Goal: Task Accomplishment & Management: Complete application form

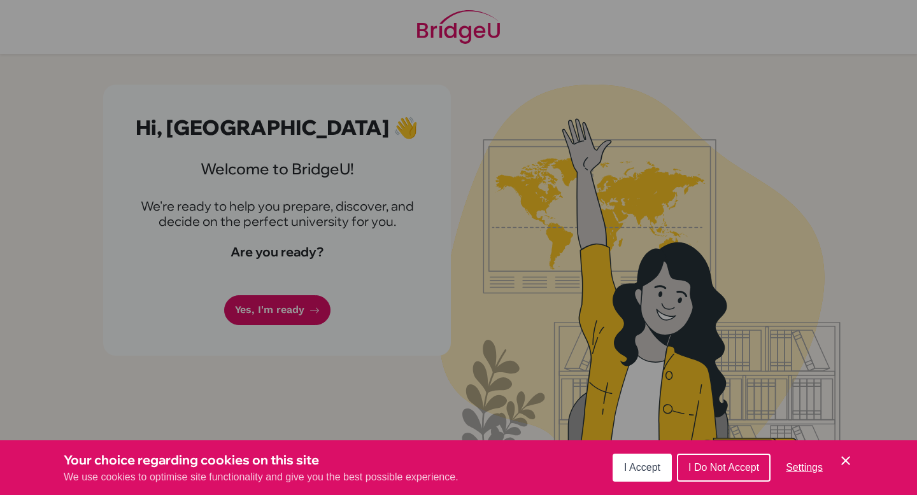
click at [636, 466] on span "I Accept" at bounding box center [642, 467] width 36 height 11
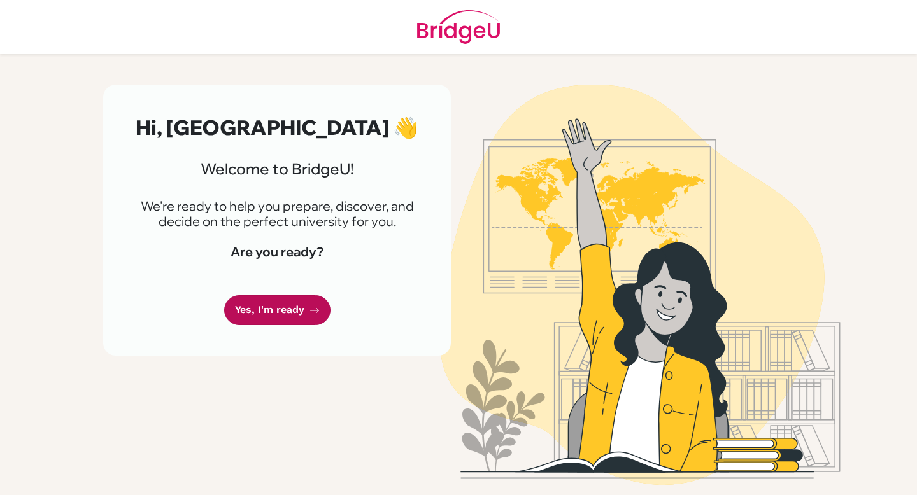
click at [307, 308] on link "Yes, I'm ready" at bounding box center [277, 311] width 106 height 30
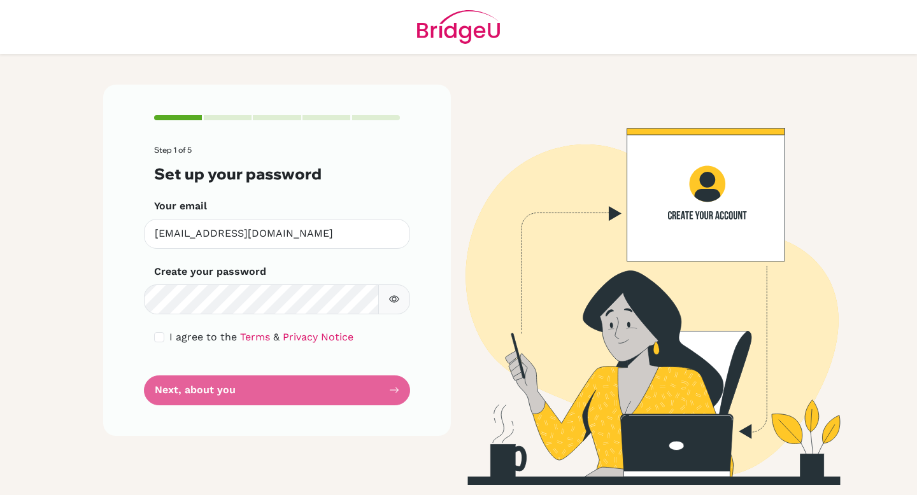
click at [152, 341] on div "Step 1 of 5 Set up your password Your email [EMAIL_ADDRESS][DOMAIN_NAME] Invali…" at bounding box center [277, 260] width 348 height 351
click at [159, 339] on input "checkbox" at bounding box center [159, 337] width 10 height 10
checkbox input "true"
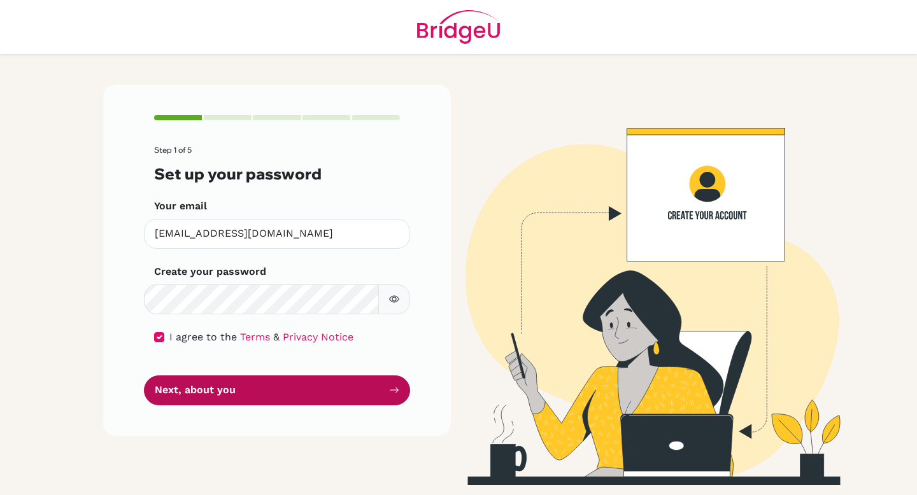
click at [214, 389] on button "Next, about you" at bounding box center [277, 391] width 266 height 30
